Goal: Task Accomplishment & Management: Manage account settings

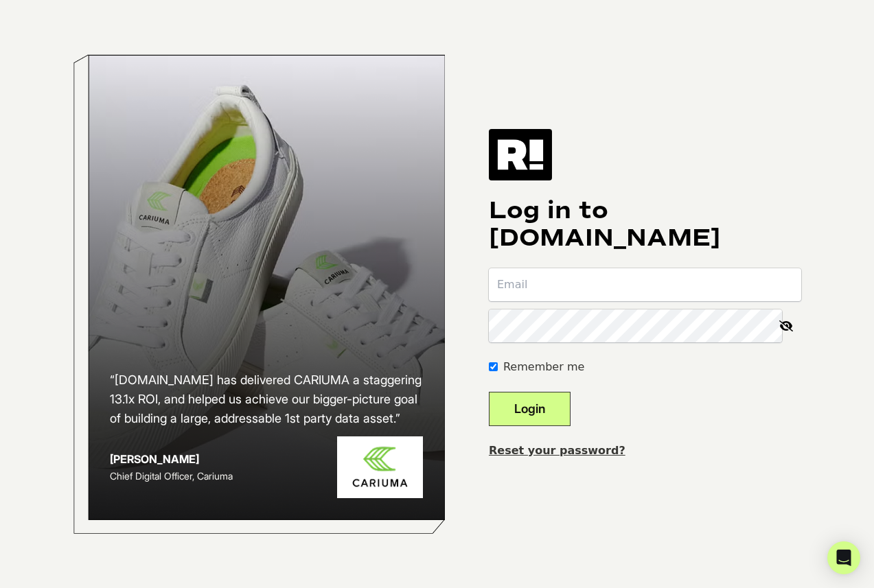
click at [573, 279] on input "email" at bounding box center [645, 284] width 312 height 33
type input "[PERSON_NAME][EMAIL_ADDRESS][DOMAIN_NAME]"
click at [730, 513] on div "“[DOMAIN_NAME] has delivered CARIUMA a staggering 13.1x ROI, and helped us achi…" at bounding box center [437, 294] width 783 height 588
click at [538, 505] on div "“[DOMAIN_NAME] has delivered CARIUMA a staggering 13.1x ROI, and helped us achi…" at bounding box center [437, 294] width 783 height 588
click at [559, 457] on link "Reset your password?" at bounding box center [557, 450] width 137 height 13
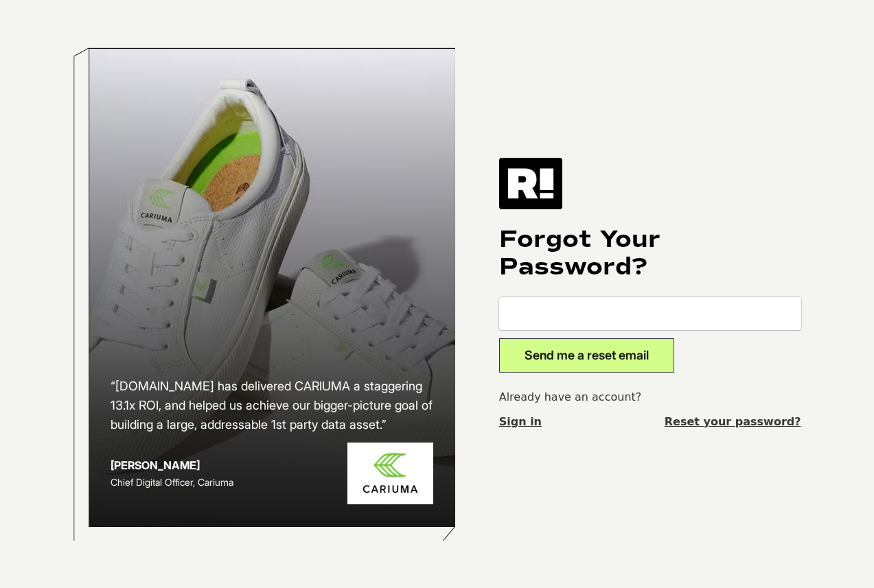
click at [577, 327] on input "email" at bounding box center [650, 313] width 302 height 33
type input "[PERSON_NAME][EMAIL_ADDRESS][DOMAIN_NAME]"
click at [595, 354] on button "Send me a reset email" at bounding box center [586, 355] width 175 height 34
